Goal: Navigation & Orientation: Find specific page/section

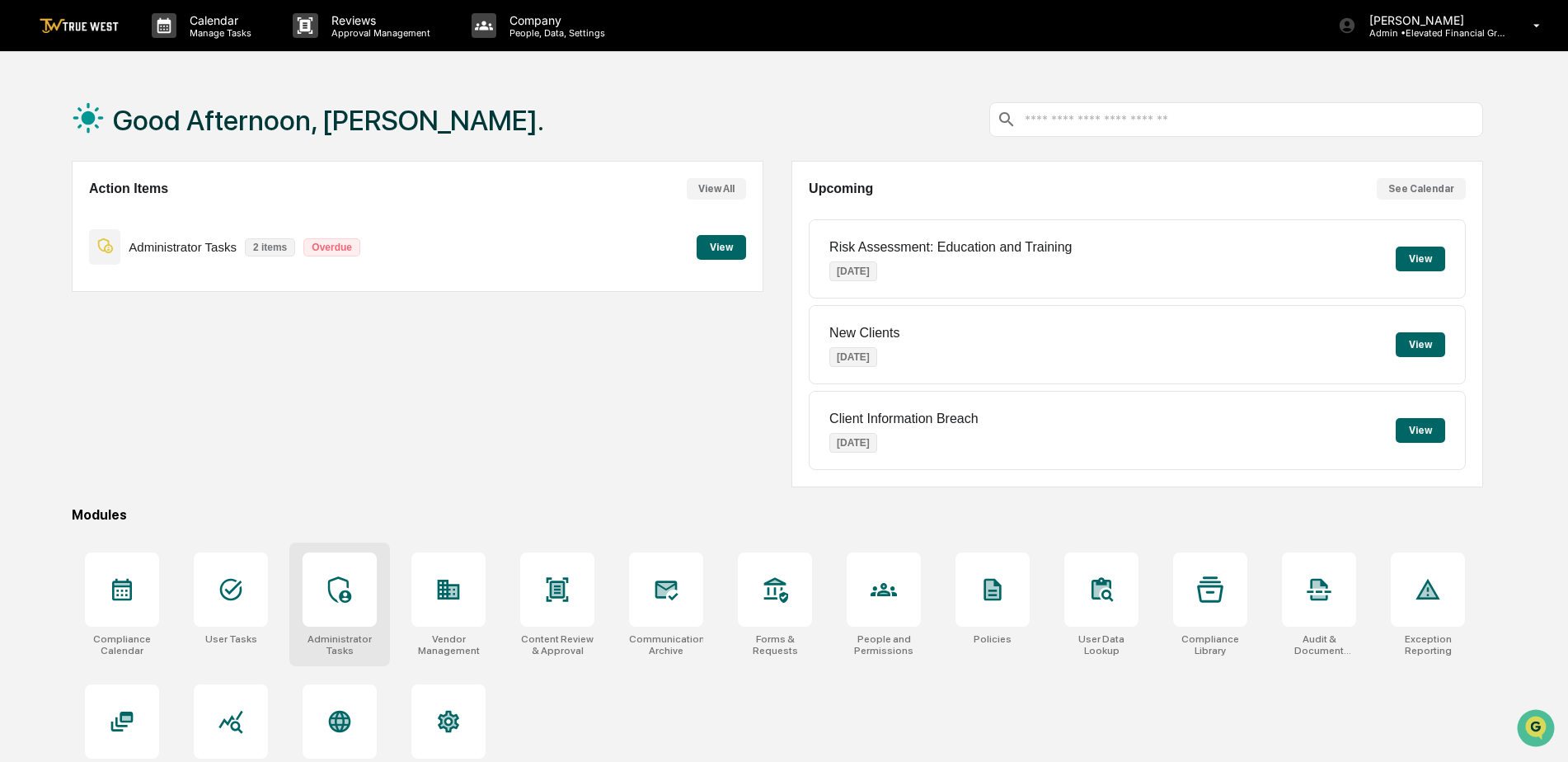
click at [343, 593] on icon at bounding box center [339, 590] width 23 height 26
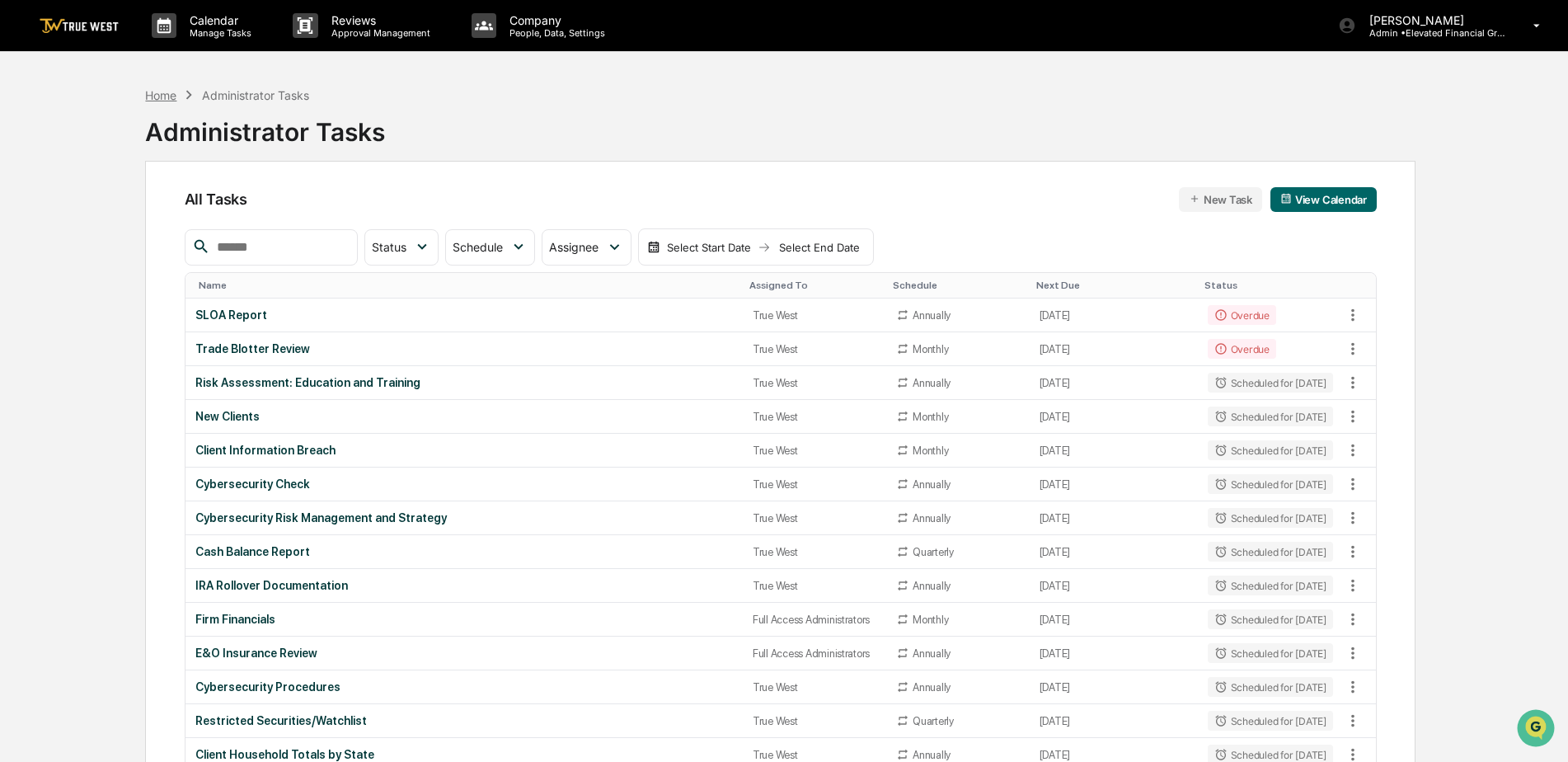
click at [172, 94] on div "Home" at bounding box center [161, 95] width 32 height 14
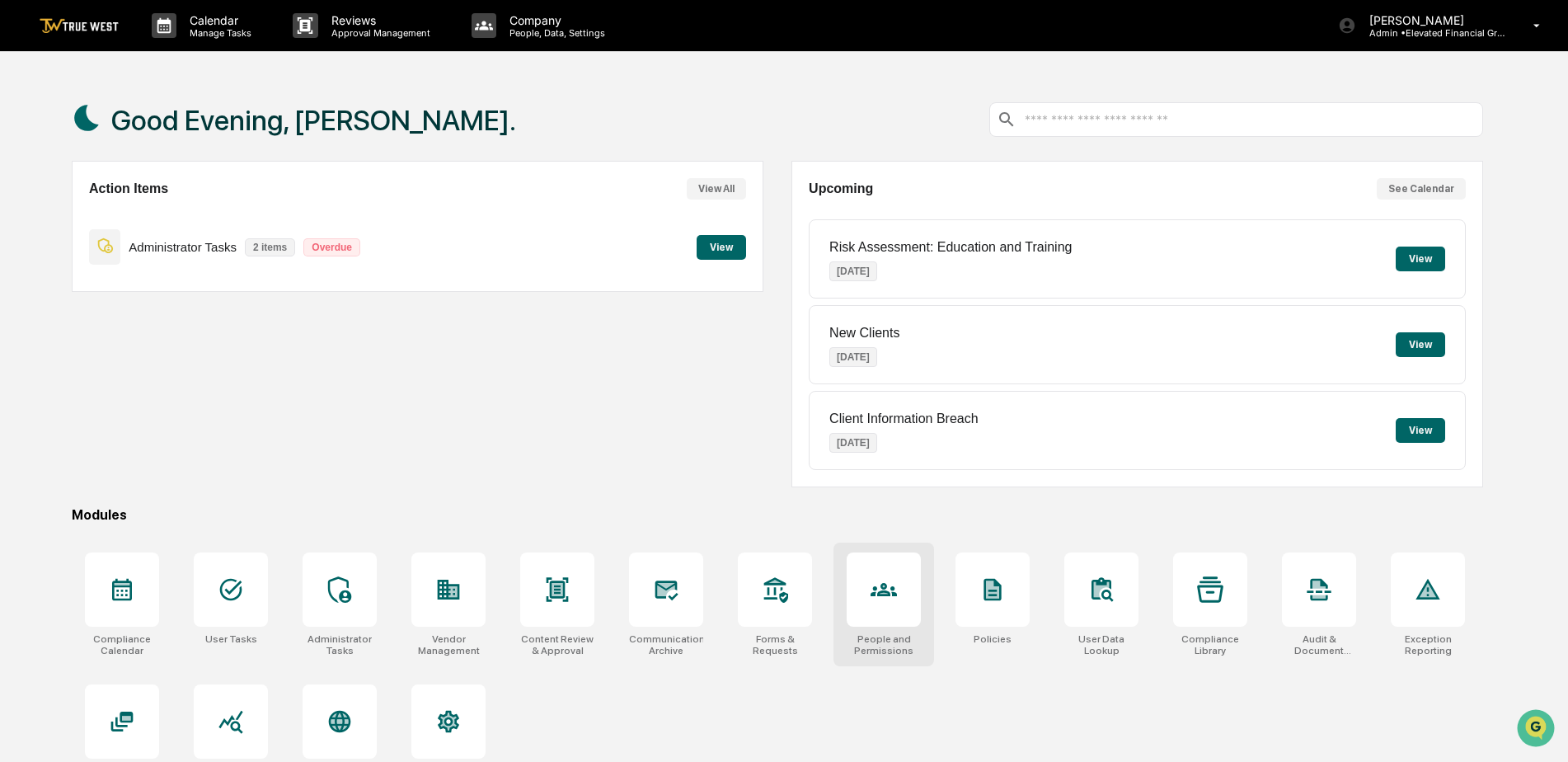
click at [873, 586] on icon at bounding box center [884, 590] width 26 height 26
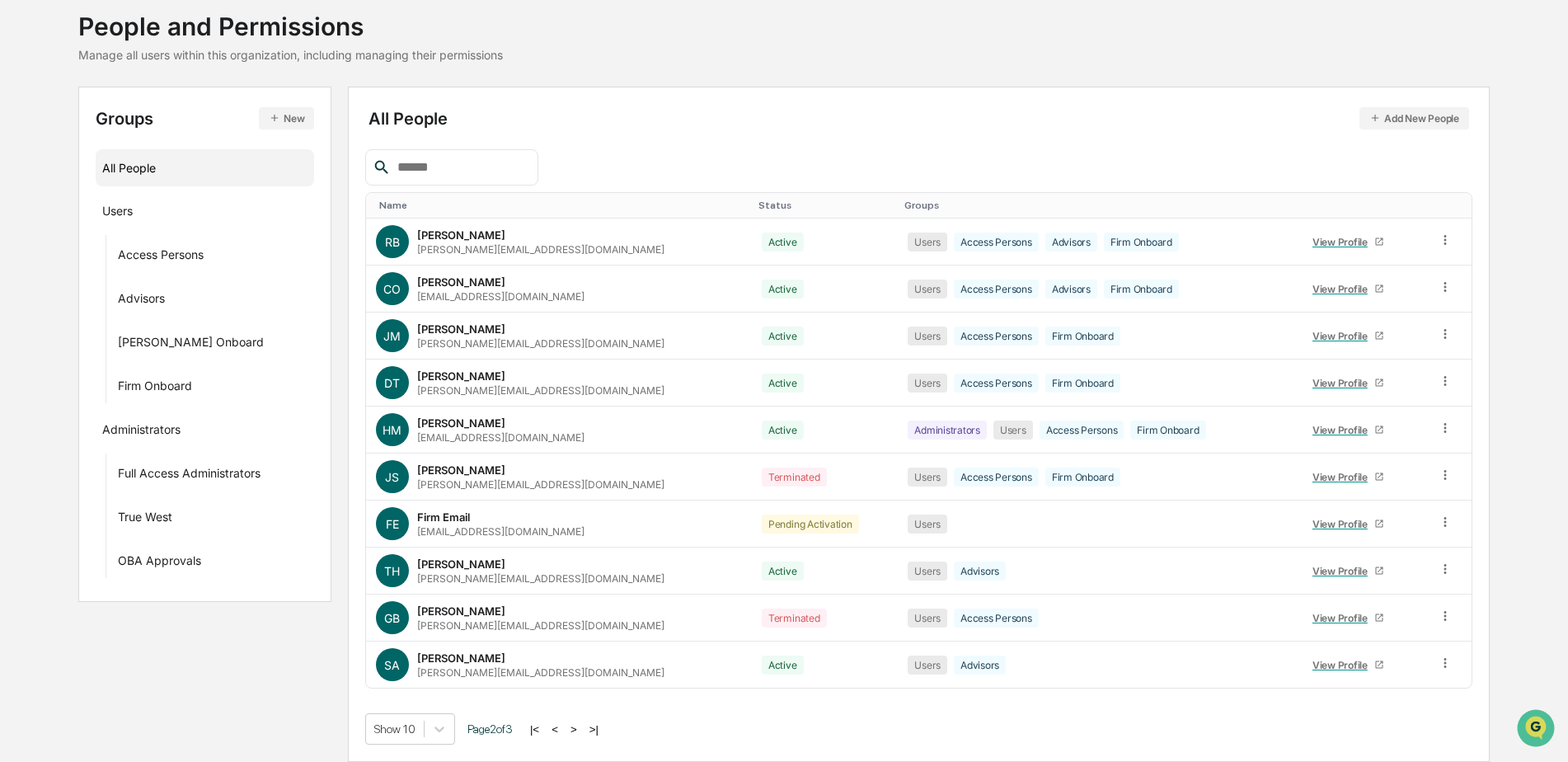
click at [210, 642] on div "Groups New All People Users Access Persons Advisors Jonathan Onboard Firm Onboa…" at bounding box center [784, 424] width 1411 height 676
